Goal: Find contact information: Find contact information

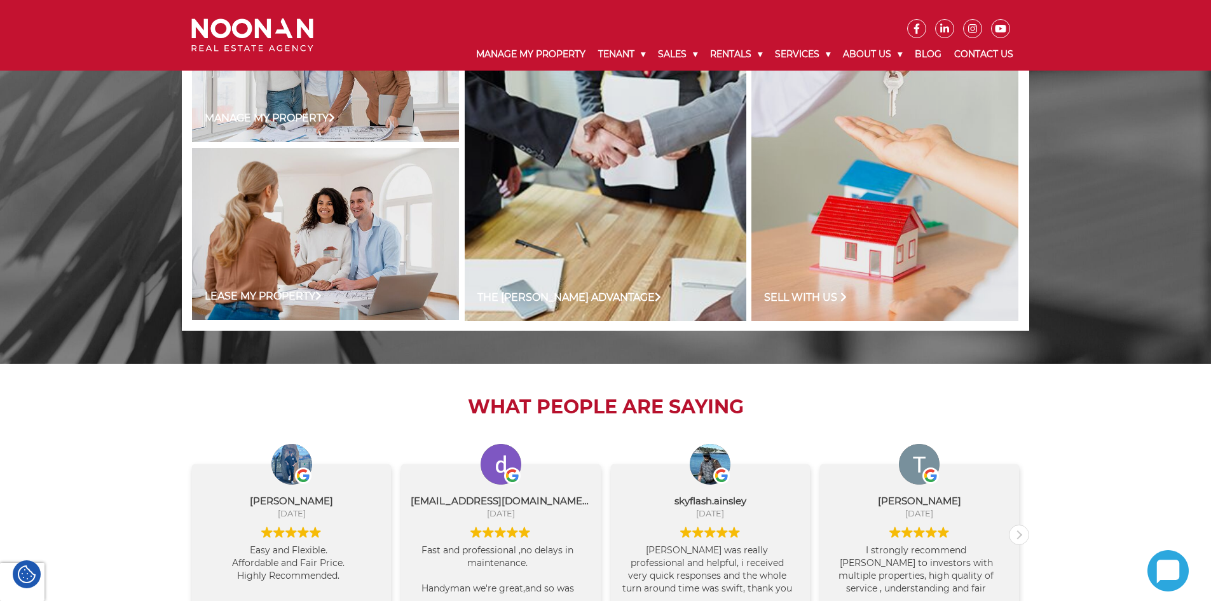
scroll to position [1080, 0]
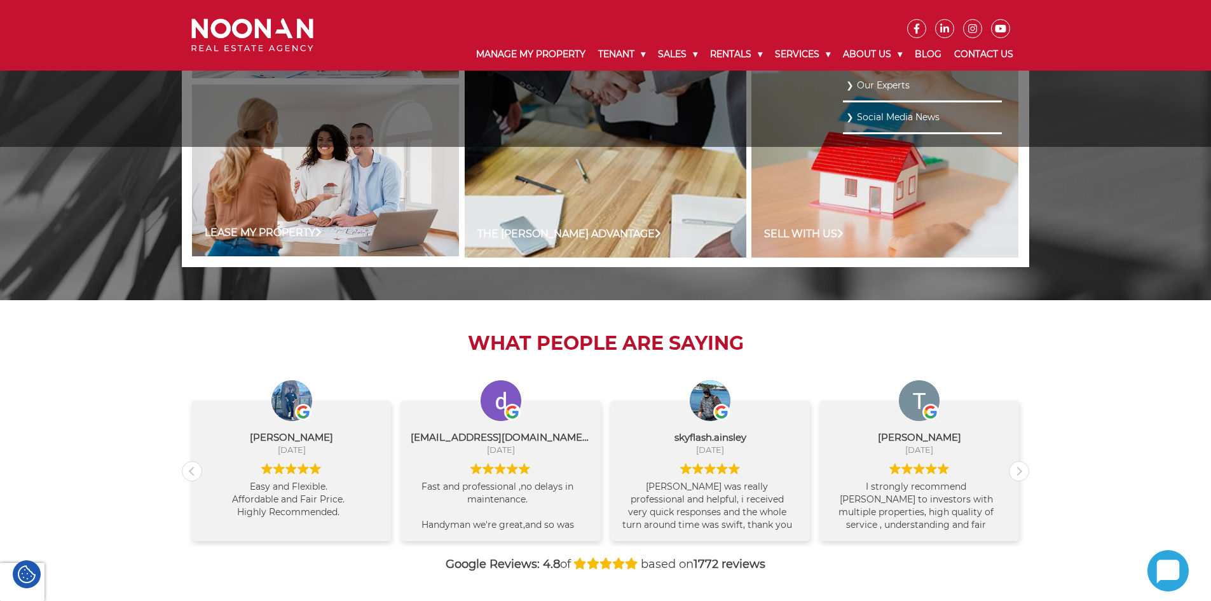
click at [868, 83] on link "Our Experts" at bounding box center [922, 85] width 153 height 17
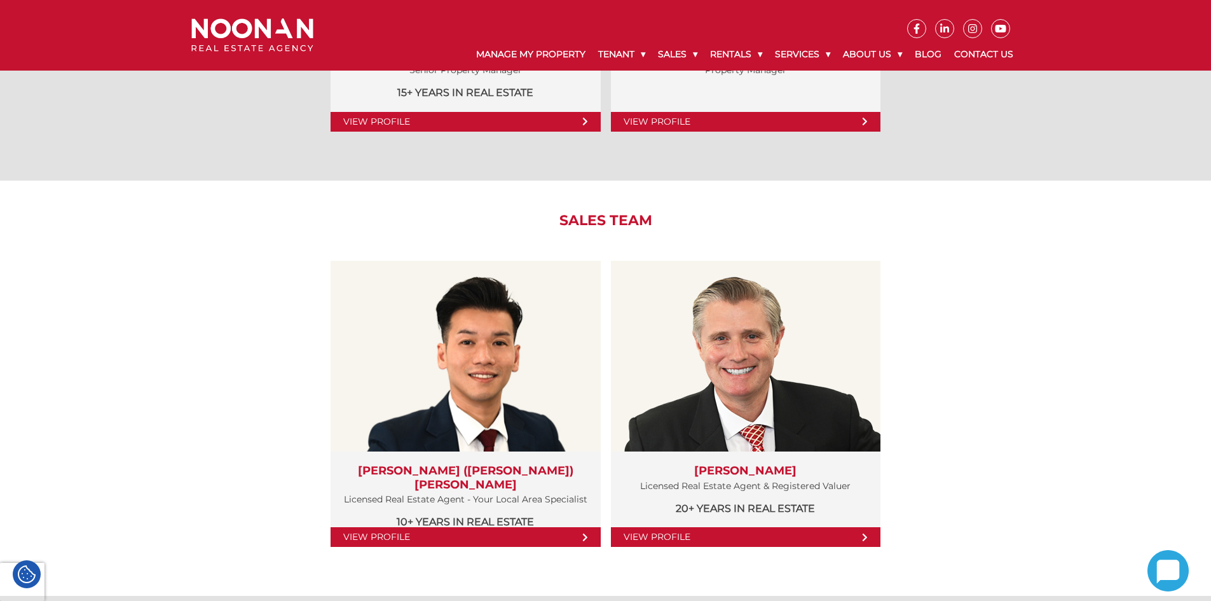
scroll to position [1271, 0]
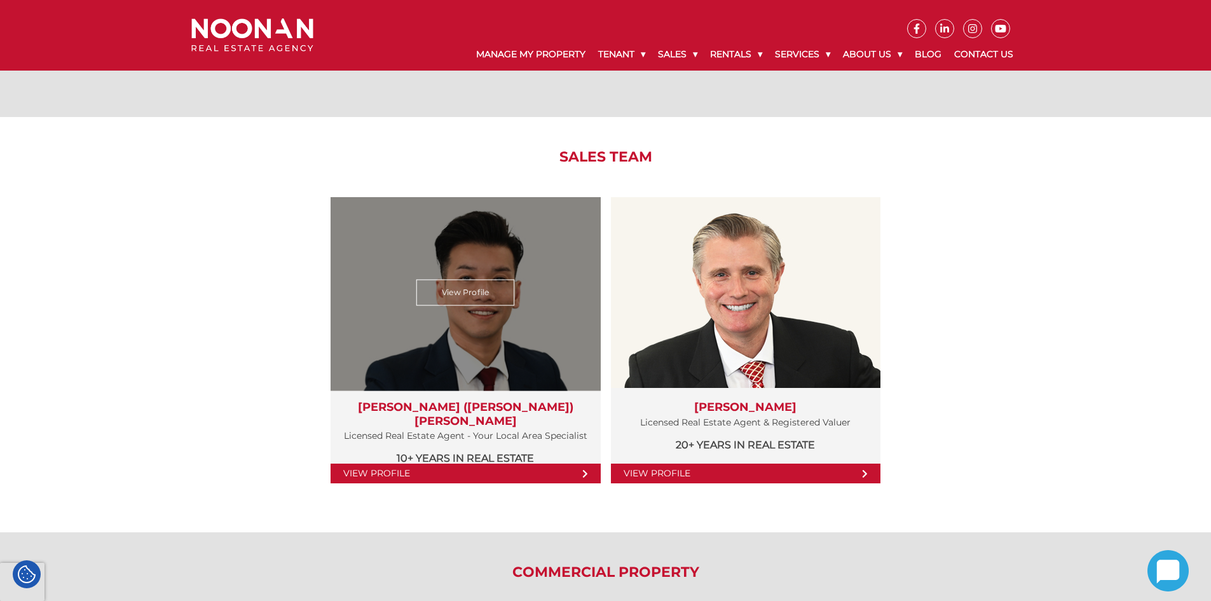
click at [548, 477] on link "View Profile" at bounding box center [464, 473] width 269 height 20
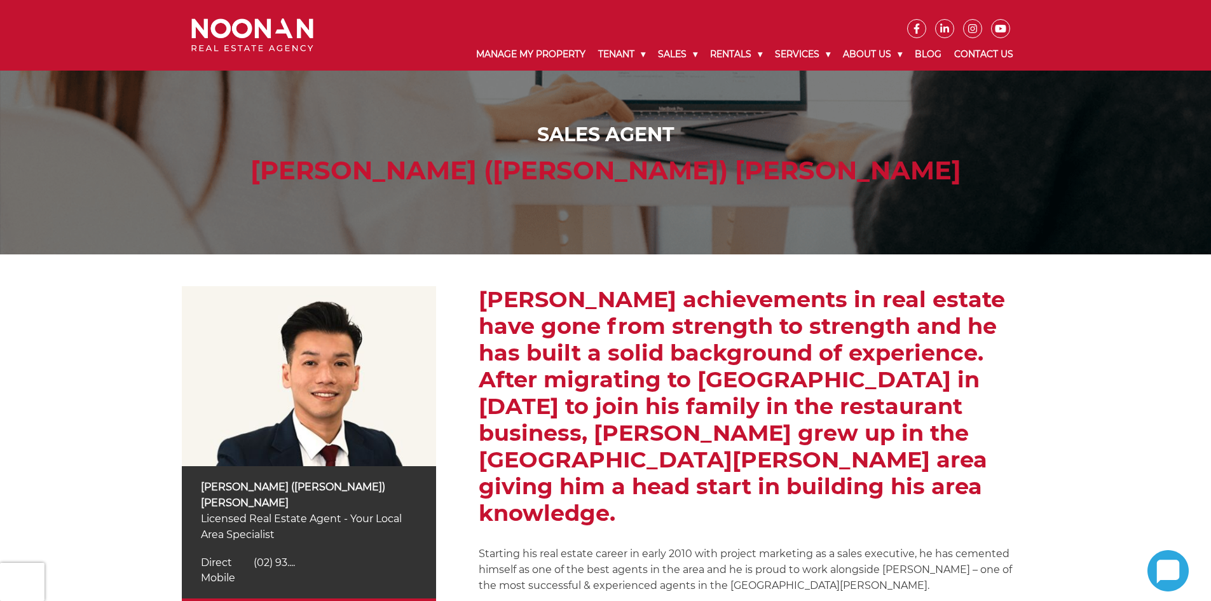
scroll to position [127, 0]
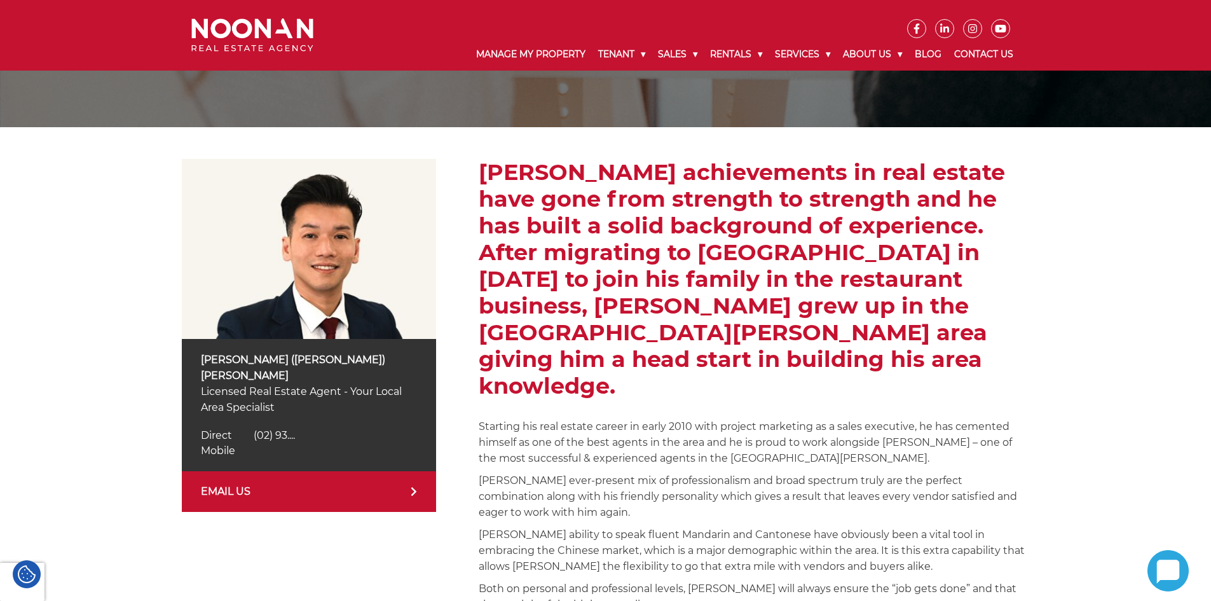
click at [261, 443] on div "Mobile Mobile" at bounding box center [309, 450] width 216 height 15
click at [273, 429] on span "(02) 93...." at bounding box center [274, 435] width 41 height 12
click at [987, 53] on link "Contact Us" at bounding box center [984, 54] width 72 height 33
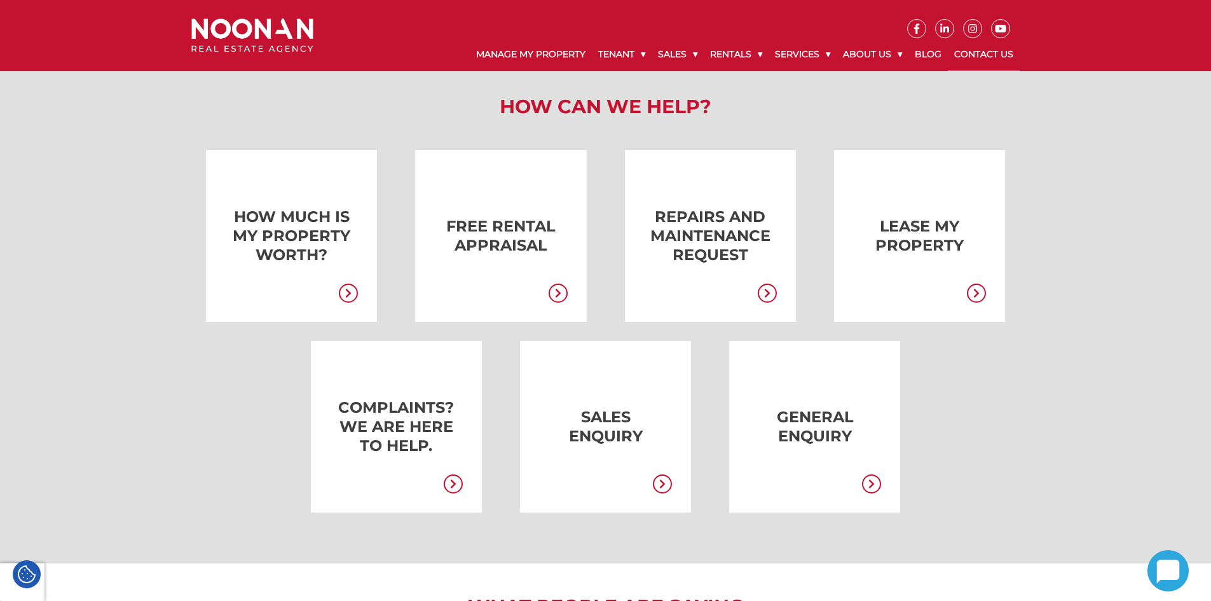
scroll to position [381, 0]
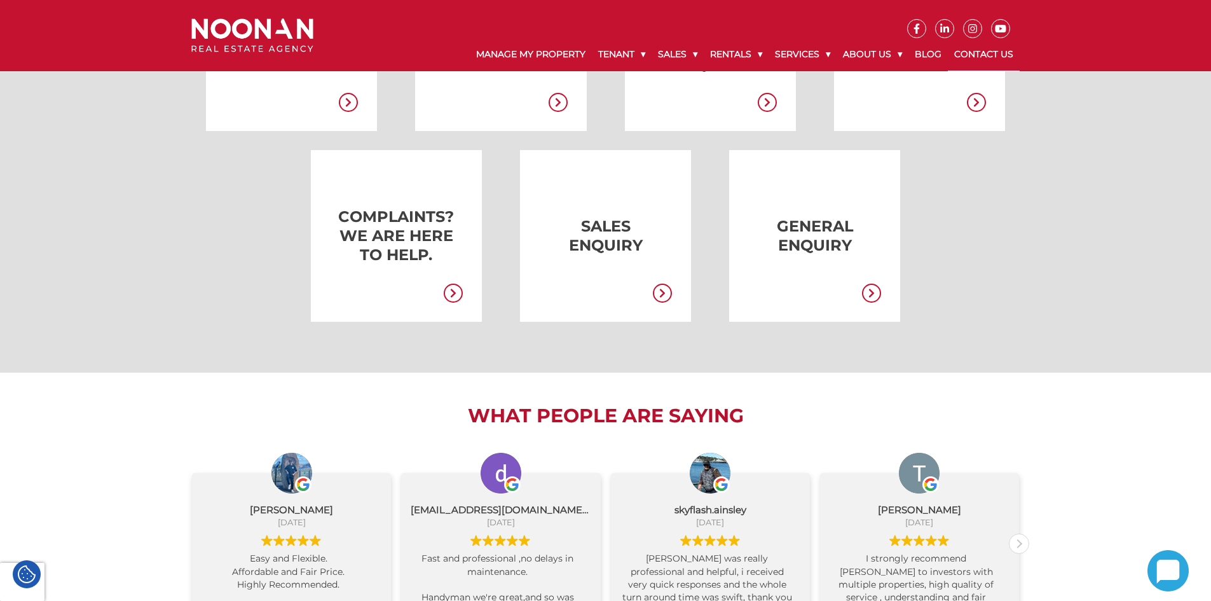
click at [845, 215] on link at bounding box center [795, 236] width 171 height 172
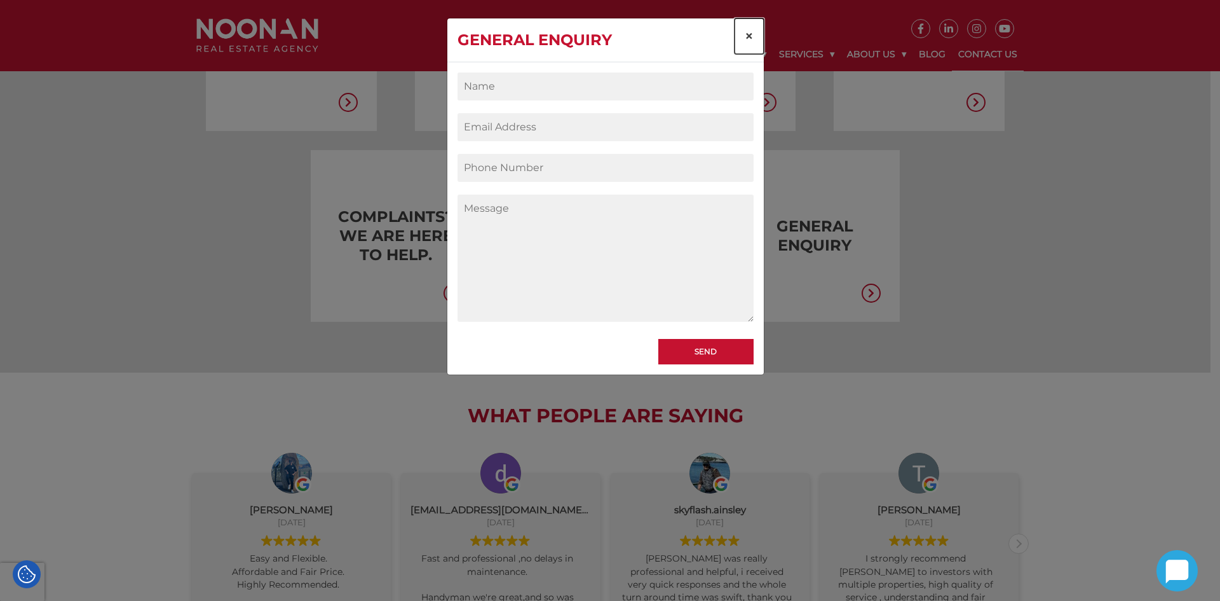
click at [743, 31] on button "×" at bounding box center [749, 36] width 29 height 36
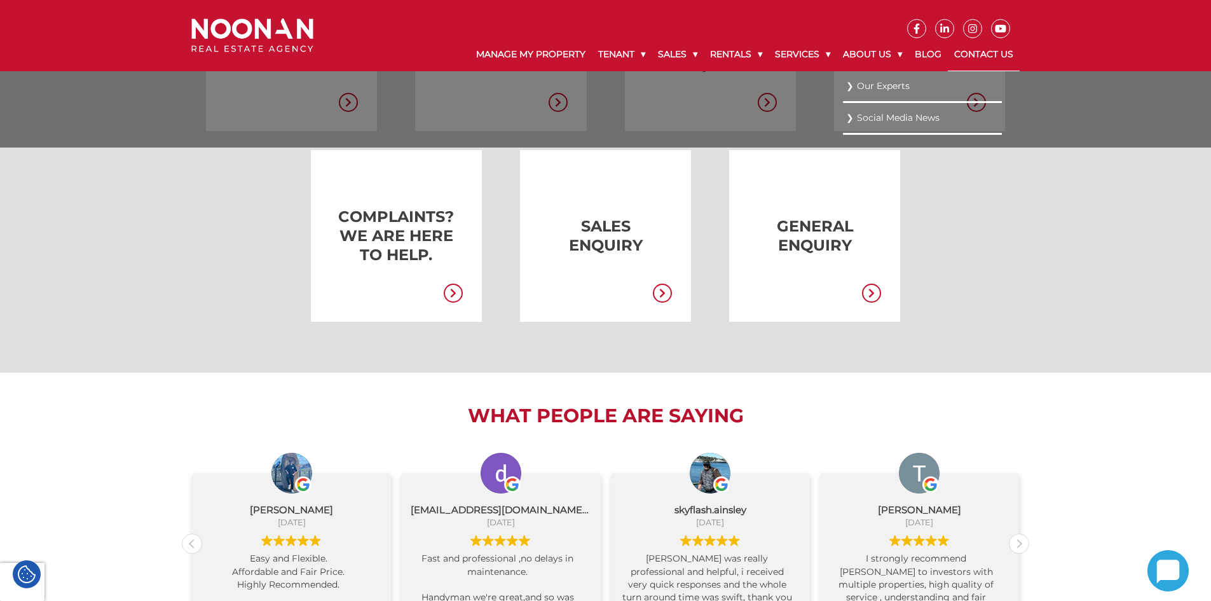
click at [856, 92] on link "Our Experts" at bounding box center [922, 86] width 153 height 17
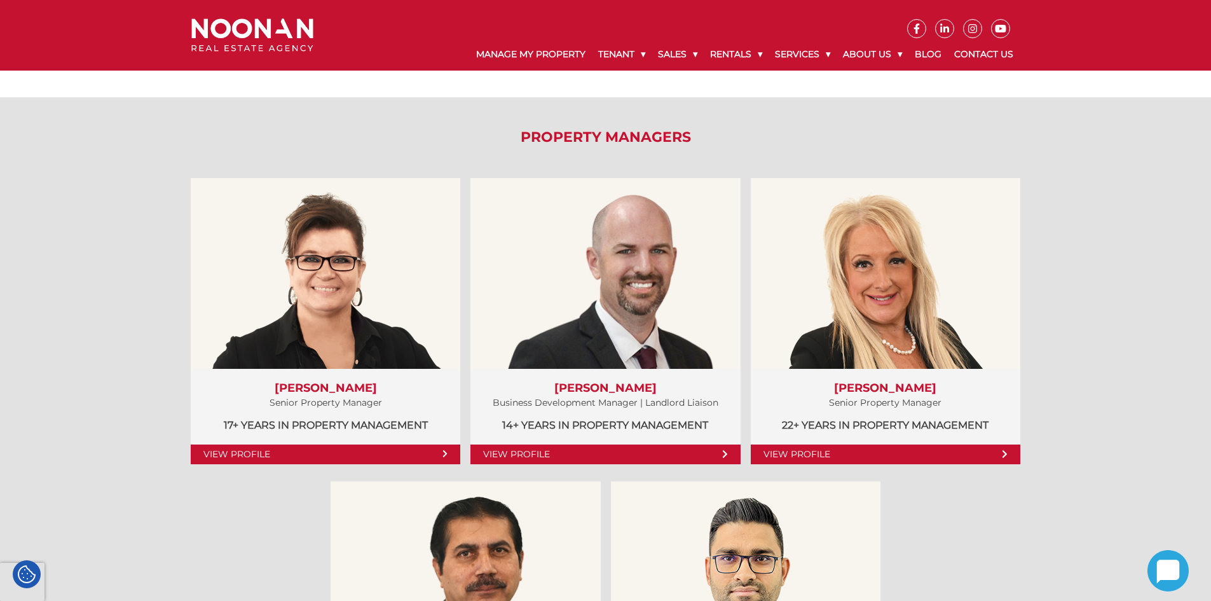
scroll to position [635, 0]
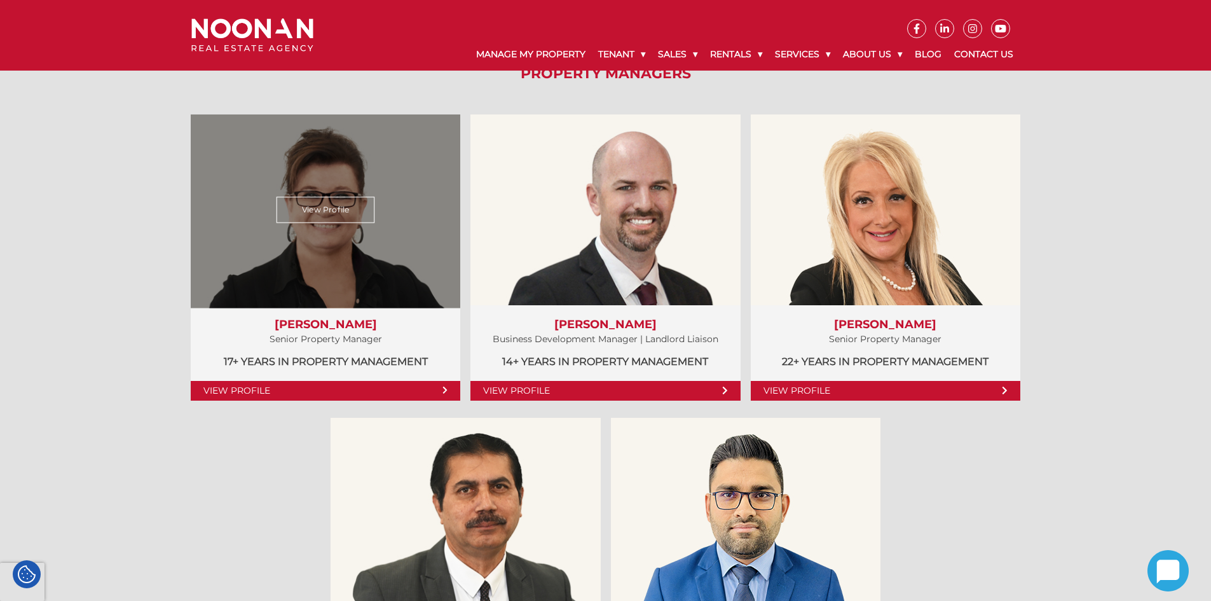
click at [235, 391] on link "View Profile" at bounding box center [325, 391] width 269 height 20
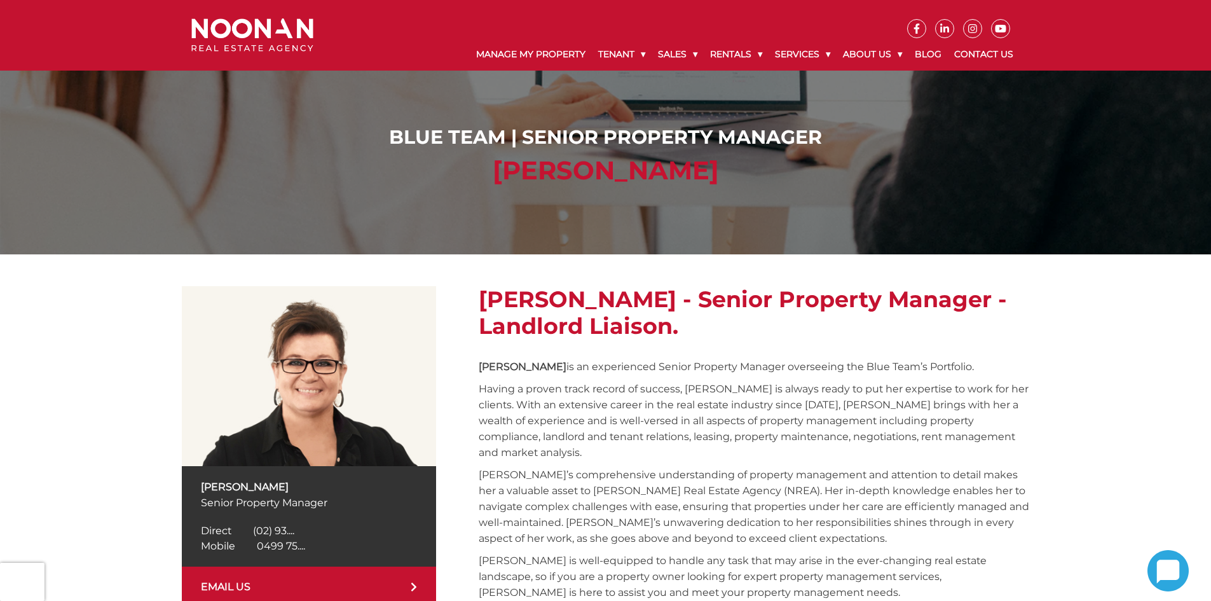
scroll to position [127, 0]
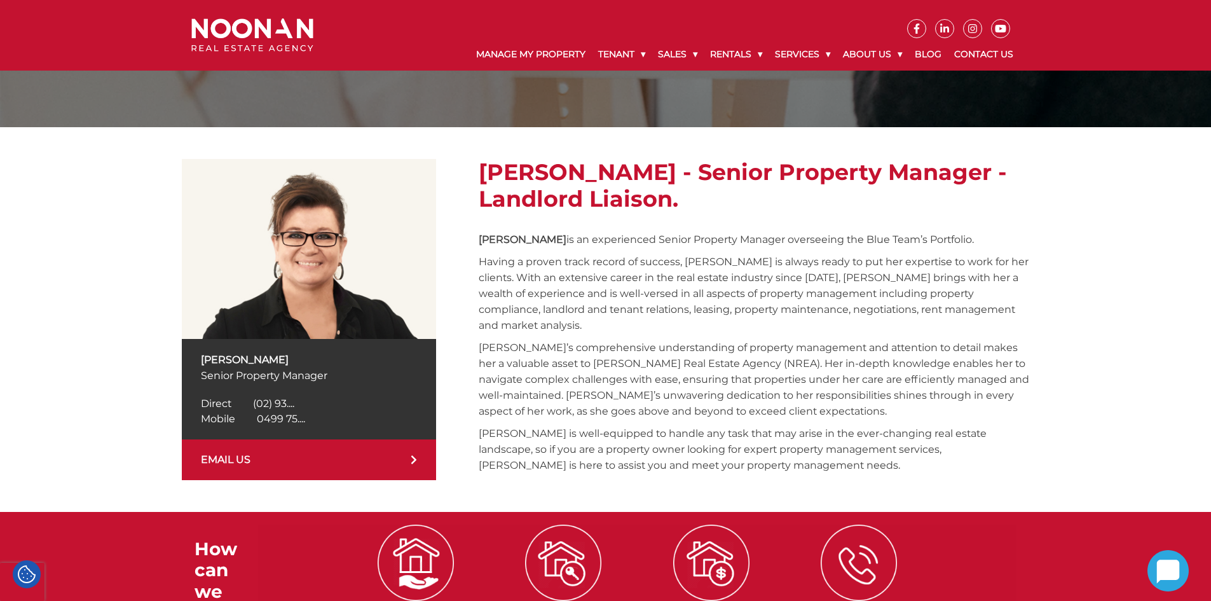
click at [285, 416] on span "0499 75...." at bounding box center [281, 418] width 48 height 12
